Goal: Find specific page/section: Find specific page/section

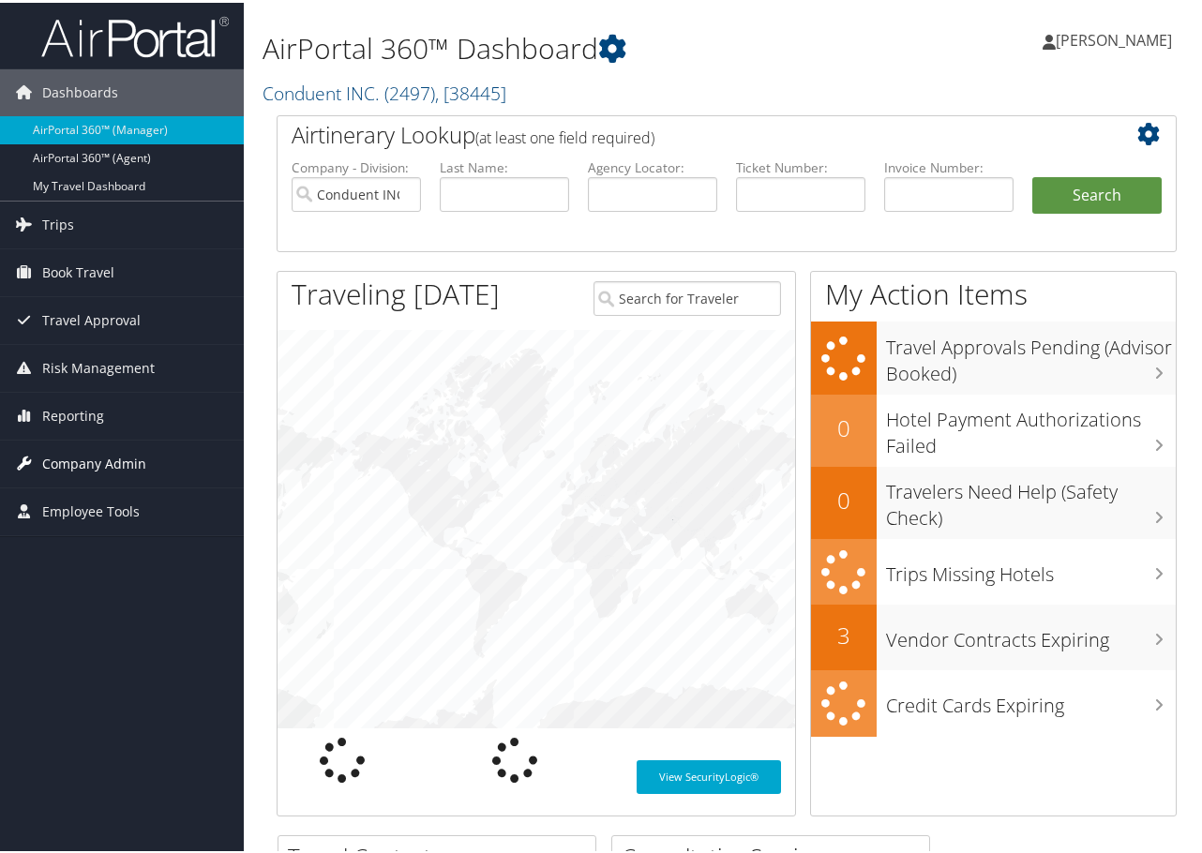
click at [137, 458] on span "Company Admin" at bounding box center [94, 461] width 104 height 47
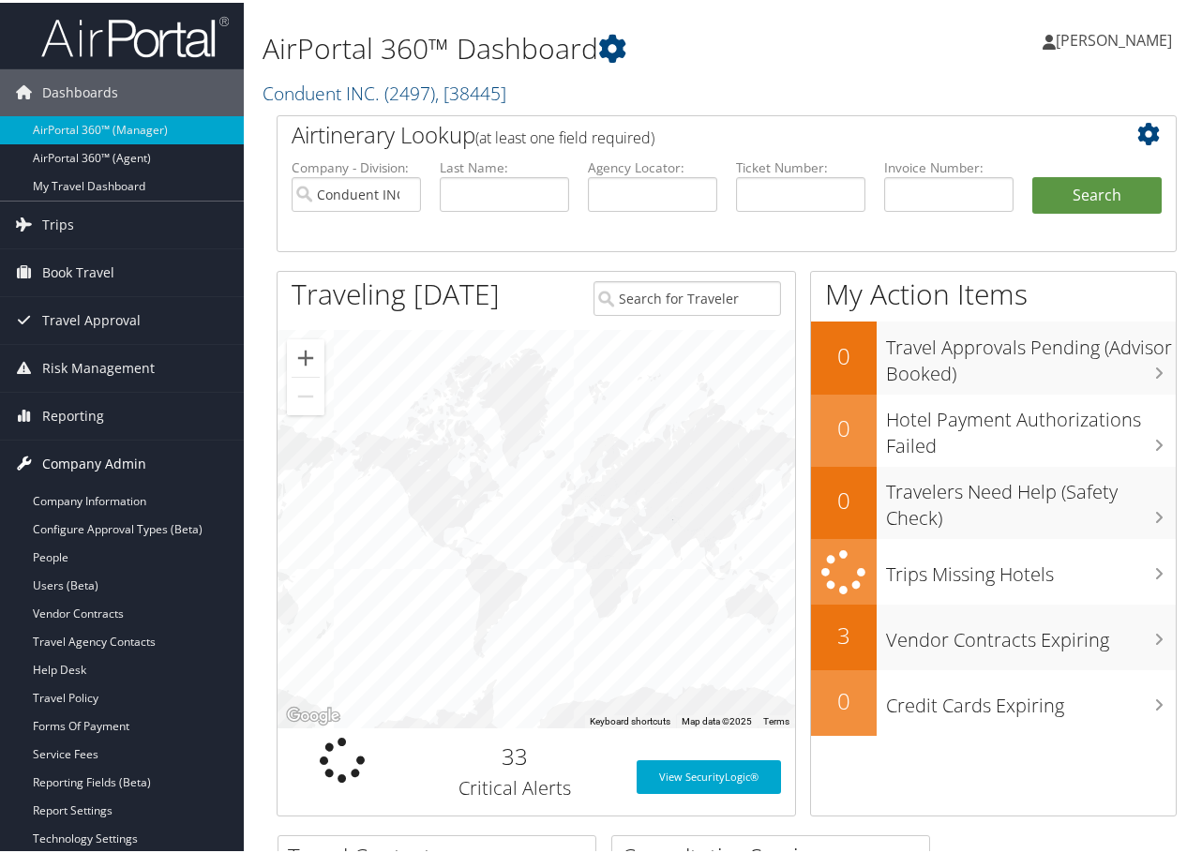
click at [137, 458] on span "Company Admin" at bounding box center [94, 461] width 104 height 47
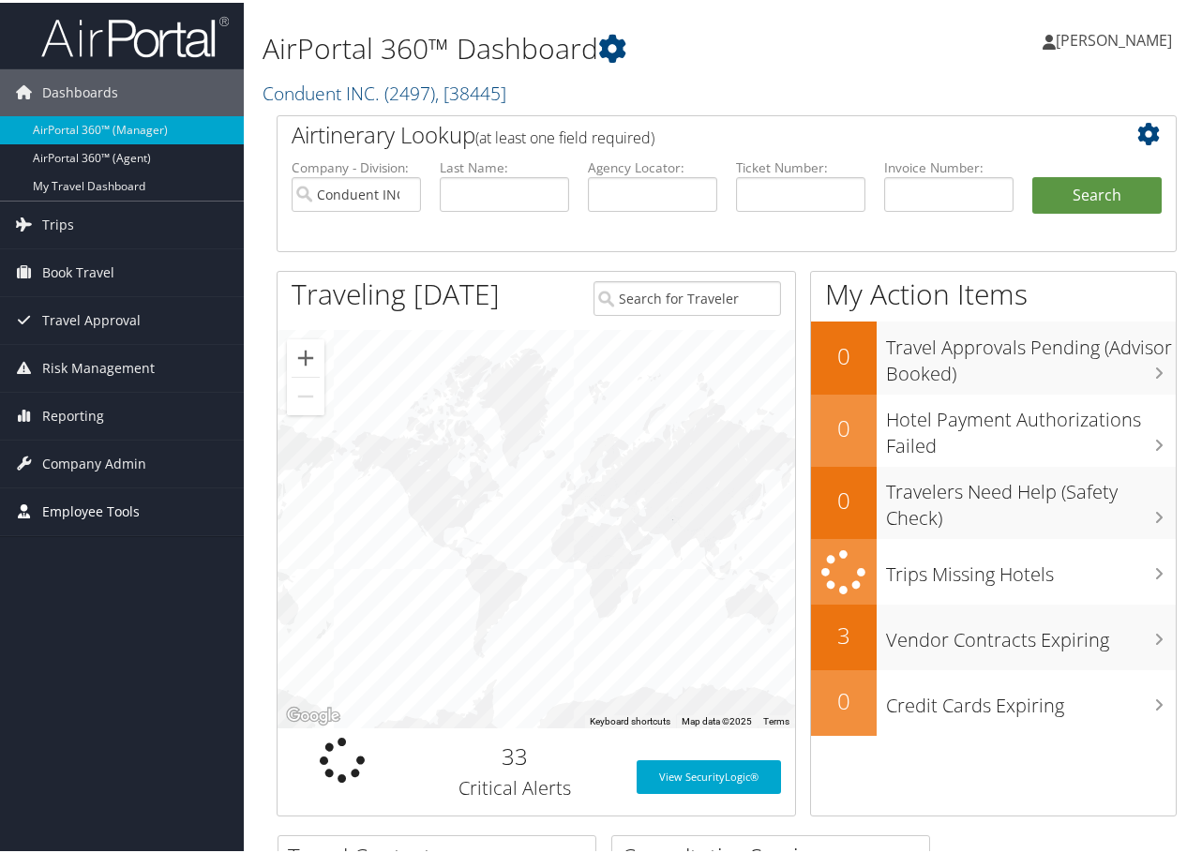
click at [102, 513] on span "Employee Tools" at bounding box center [90, 509] width 97 height 47
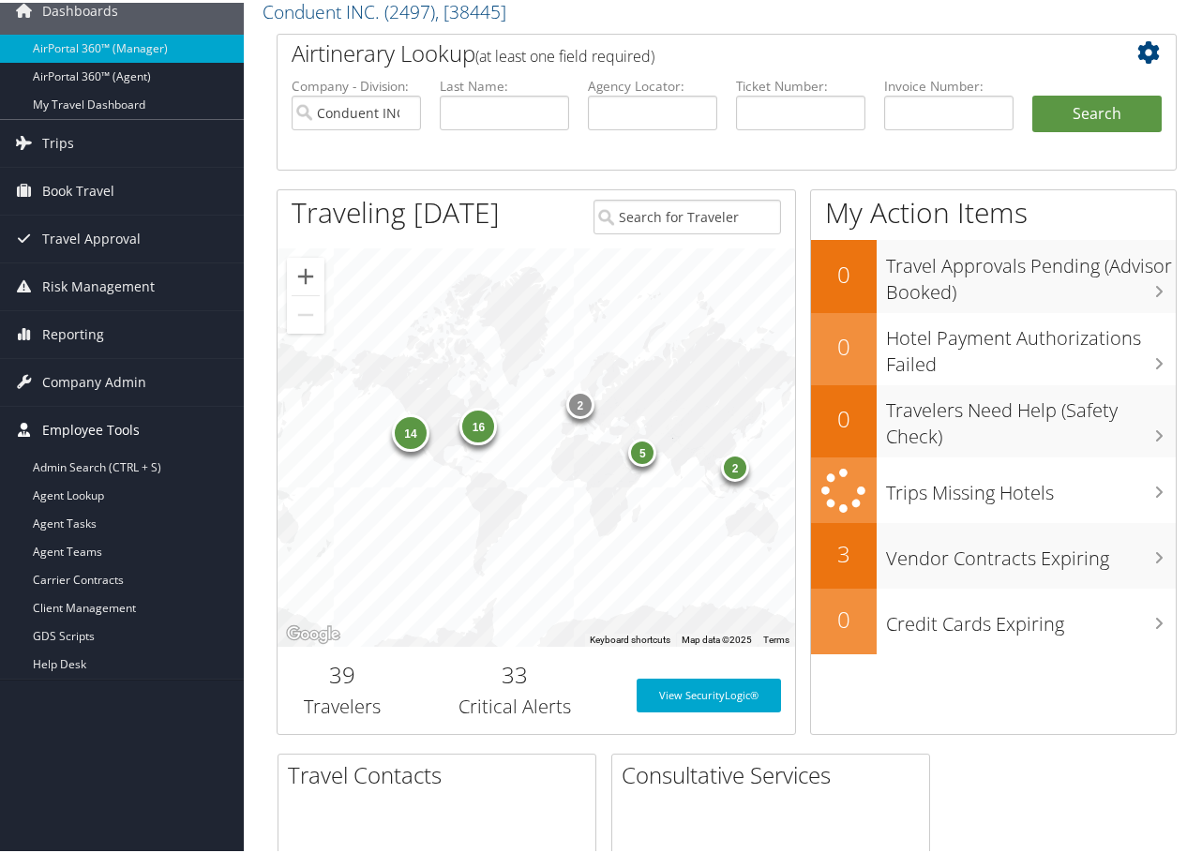
scroll to position [187, 0]
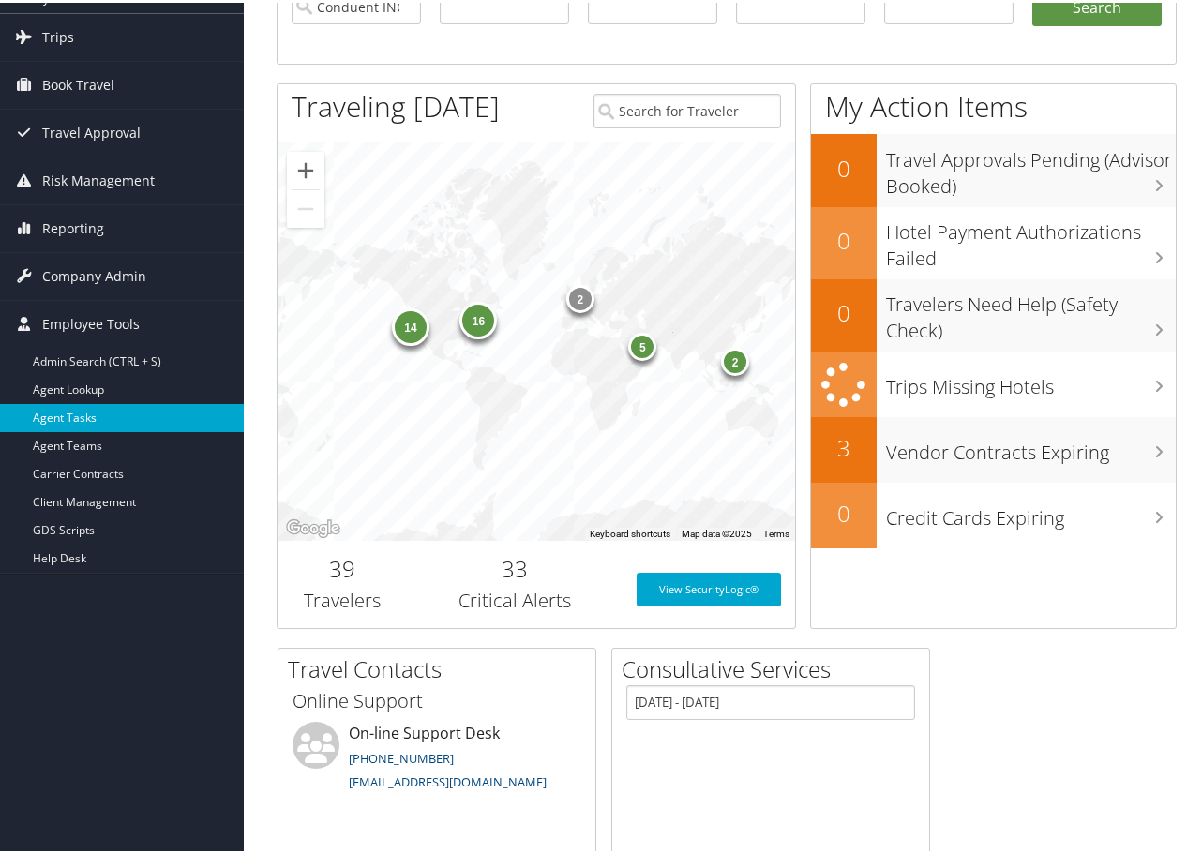
click at [76, 422] on link "Agent Tasks" at bounding box center [122, 415] width 244 height 28
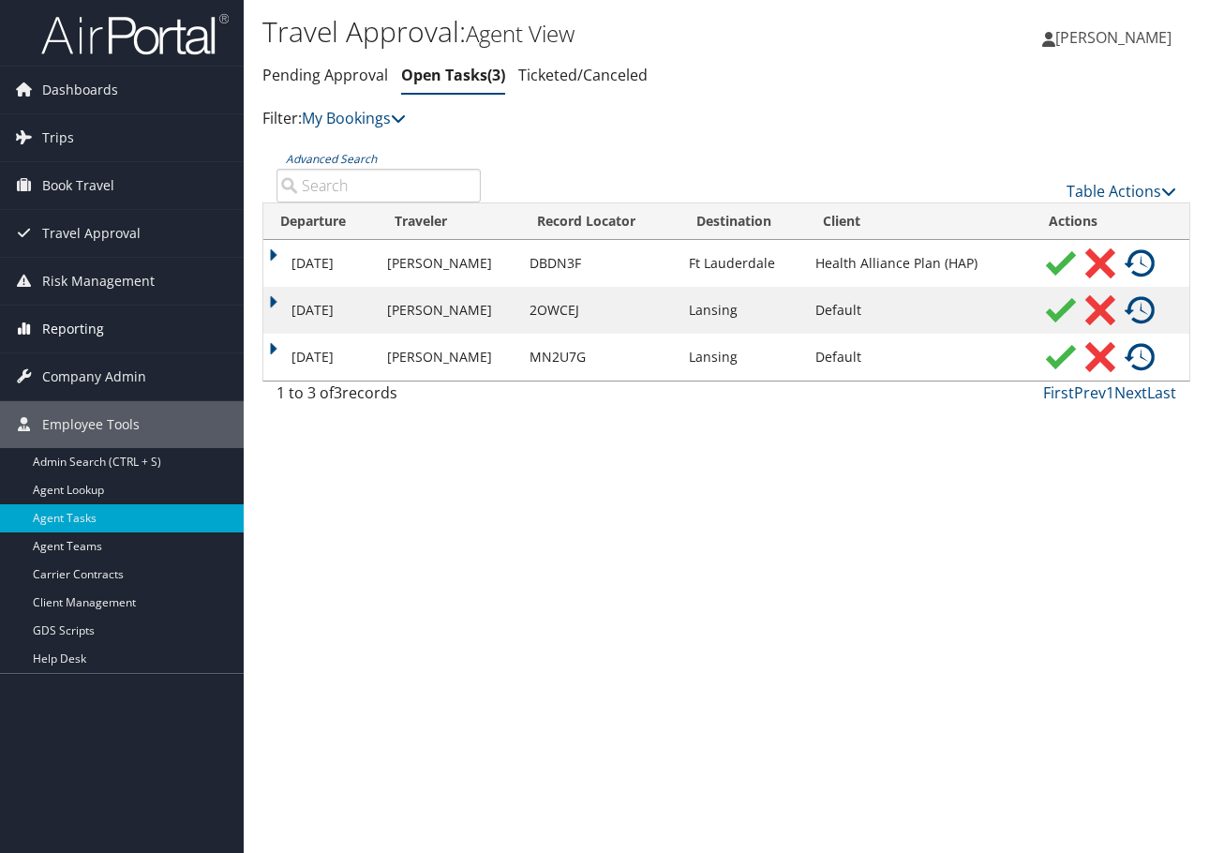
click at [90, 317] on span "Reporting" at bounding box center [73, 329] width 62 height 47
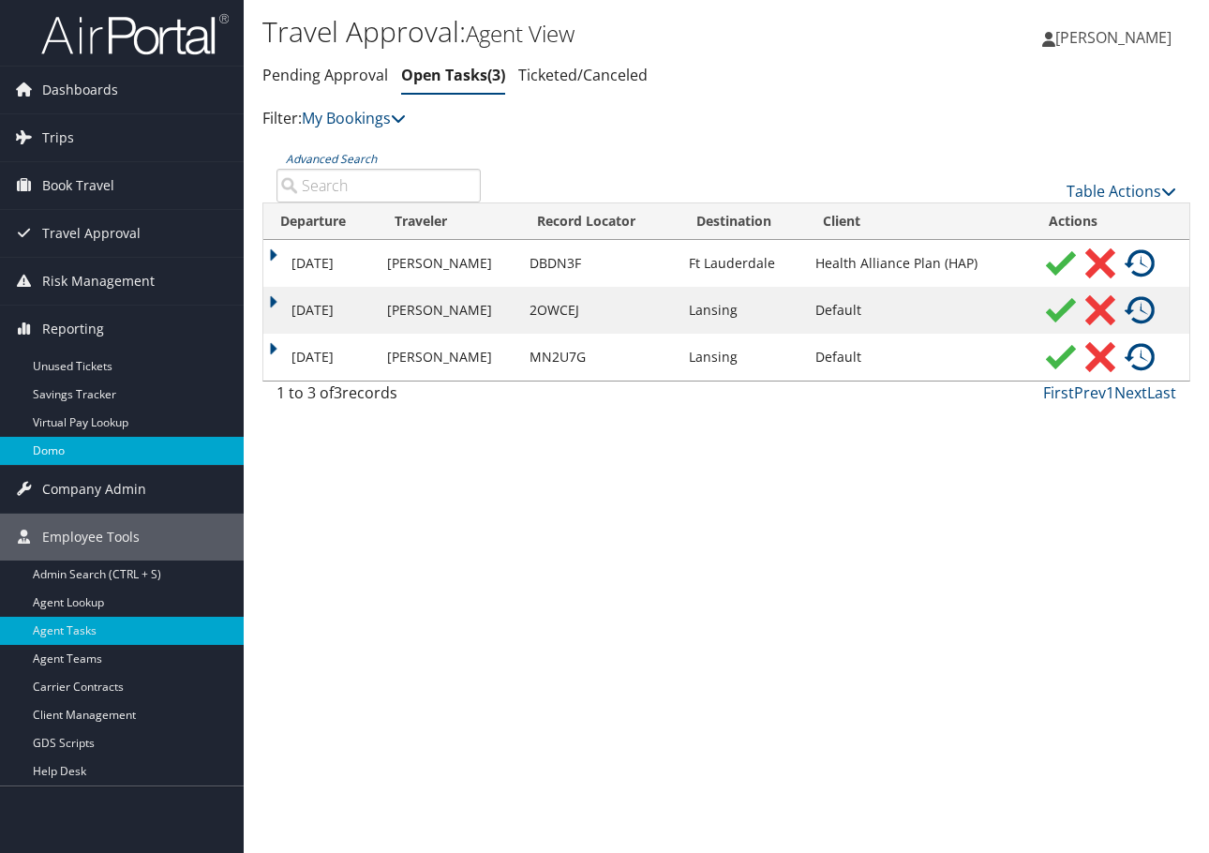
click at [81, 442] on link "Domo" at bounding box center [122, 451] width 244 height 28
